Goal: Task Accomplishment & Management: Use online tool/utility

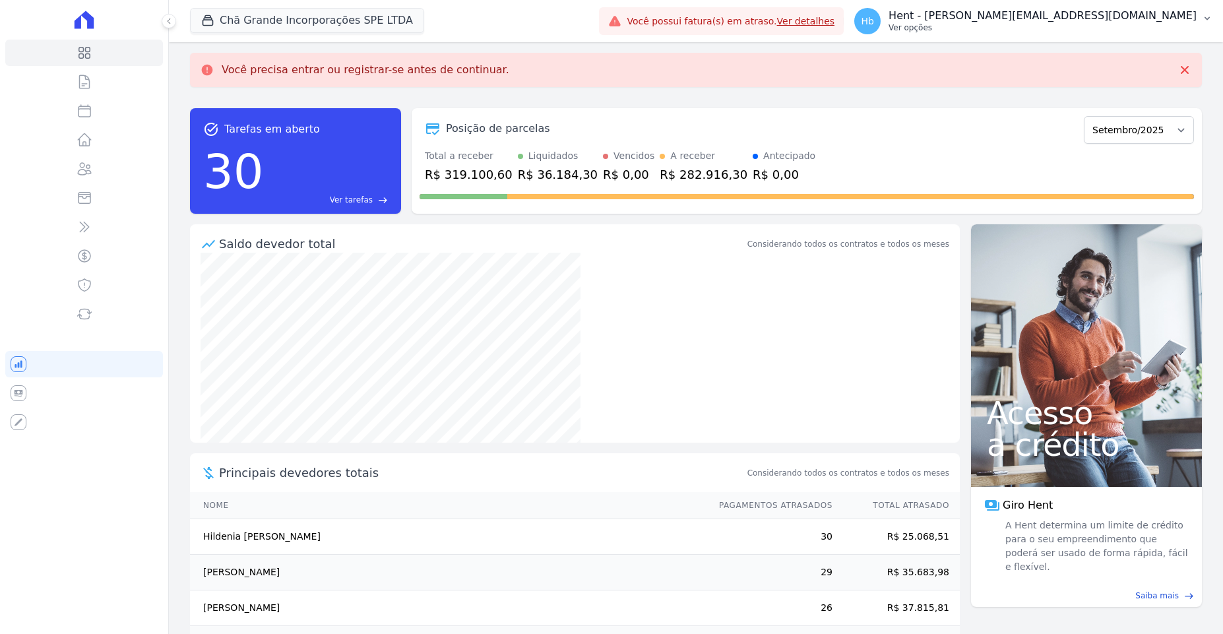
click at [1145, 18] on p "Hent - [PERSON_NAME][EMAIL_ADDRESS][DOMAIN_NAME]" at bounding box center [1042, 15] width 308 height 13
click at [1147, 18] on p "Hent - [PERSON_NAME][EMAIL_ADDRESS][DOMAIN_NAME]" at bounding box center [1042, 15] width 308 height 13
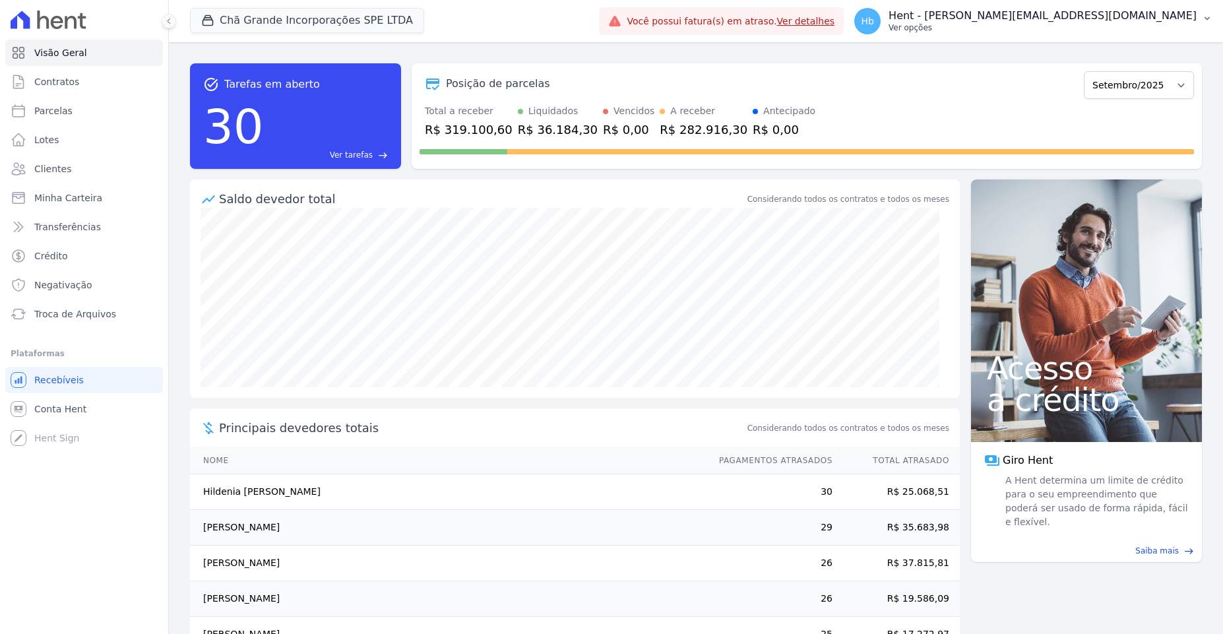
click at [1114, 25] on p "Ver opções" at bounding box center [1042, 27] width 308 height 11
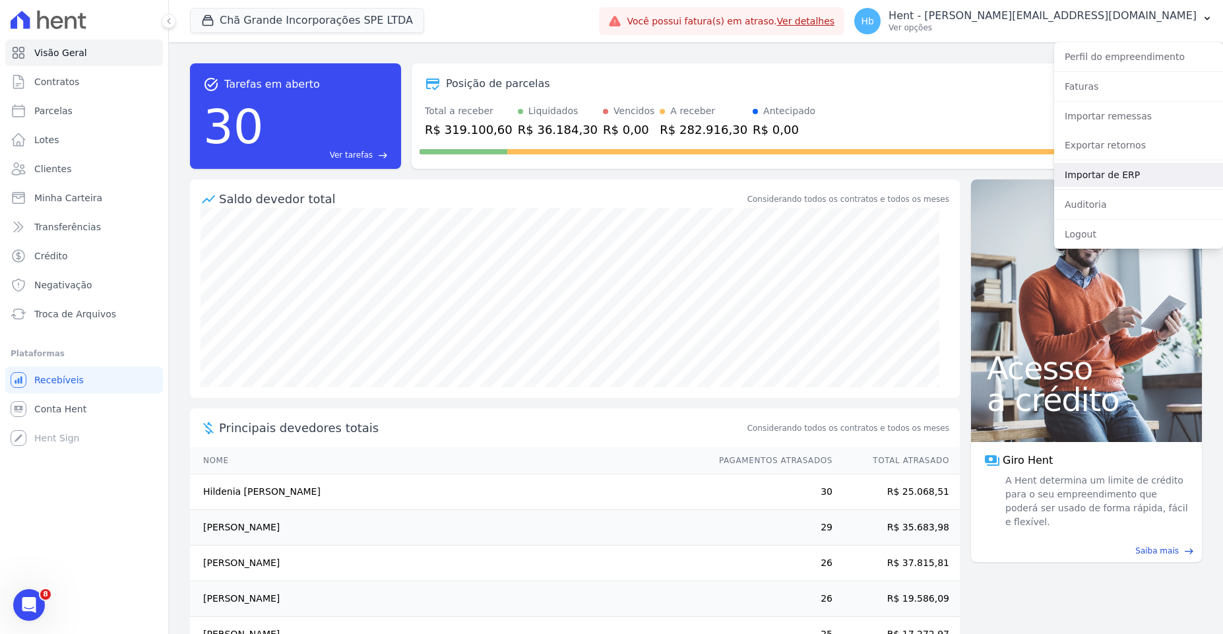
click at [1120, 170] on link "Importar de ERP" at bounding box center [1138, 175] width 169 height 24
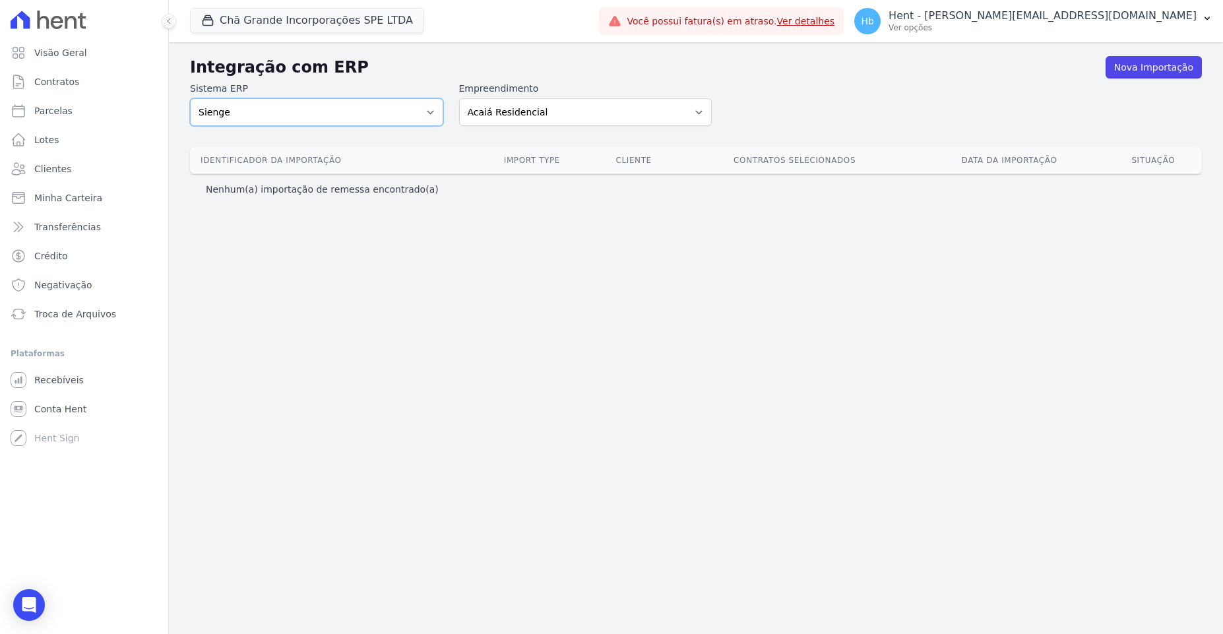
click at [286, 109] on select "Sienge" at bounding box center [316, 112] width 253 height 28
